Goal: Transaction & Acquisition: Purchase product/service

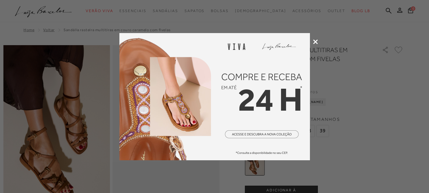
click at [312, 39] on div at bounding box center [214, 96] width 429 height 193
click at [317, 41] on icon at bounding box center [315, 41] width 5 height 5
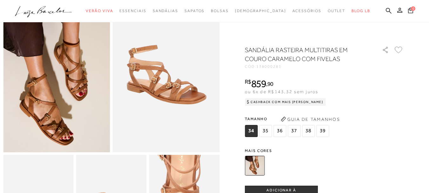
scroll to position [63, 0]
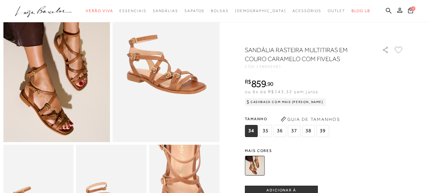
click at [48, 116] on img at bounding box center [56, 62] width 107 height 160
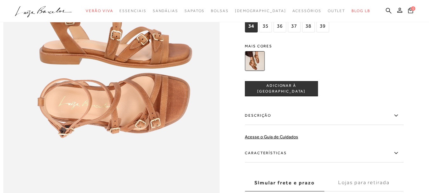
scroll to position [444, 0]
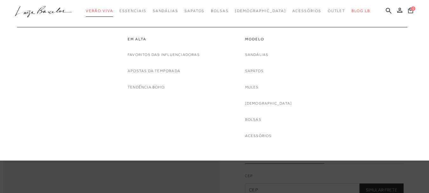
click at [105, 10] on span "Verão Viva" at bounding box center [99, 11] width 27 height 4
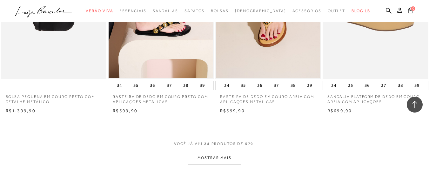
scroll to position [1174, 0]
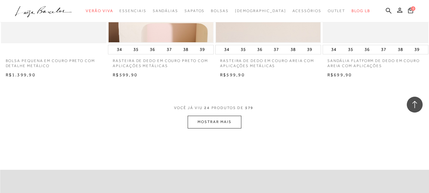
click at [221, 119] on button "MOSTRAR MAIS" at bounding box center [213, 121] width 53 height 12
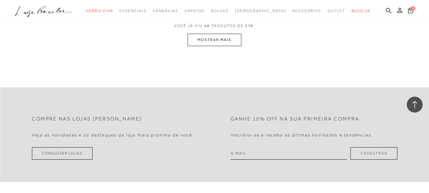
scroll to position [2474, 0]
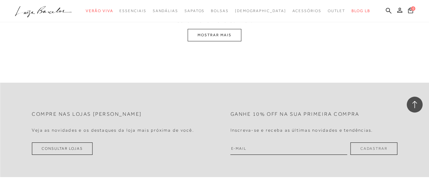
click at [213, 34] on button "MOSTRAR MAIS" at bounding box center [213, 35] width 53 height 12
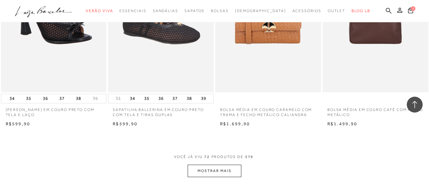
scroll to position [3550, 0]
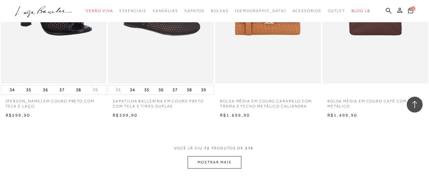
click at [221, 160] on button "MOSTRAR MAIS" at bounding box center [213, 162] width 53 height 12
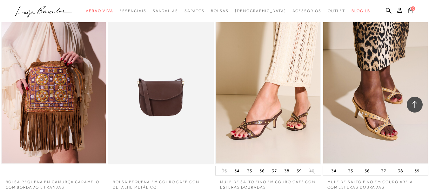
scroll to position [4819, 0]
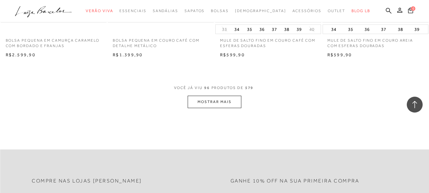
click at [197, 101] on button "MOSTRAR MAIS" at bounding box center [213, 101] width 53 height 12
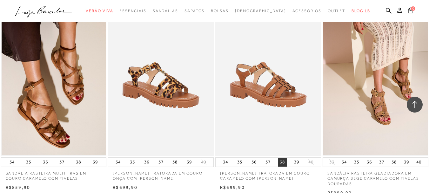
scroll to position [1903, 0]
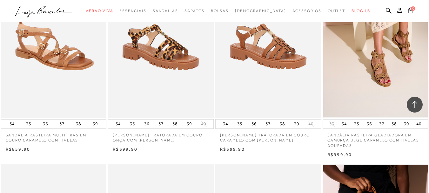
click at [53, 60] on img at bounding box center [54, 38] width 105 height 158
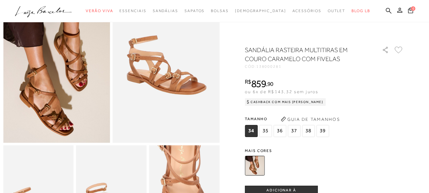
scroll to position [63, 0]
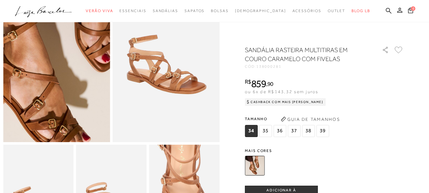
click at [55, 112] on img at bounding box center [56, 14] width 213 height 320
